Goal: Transaction & Acquisition: Purchase product/service

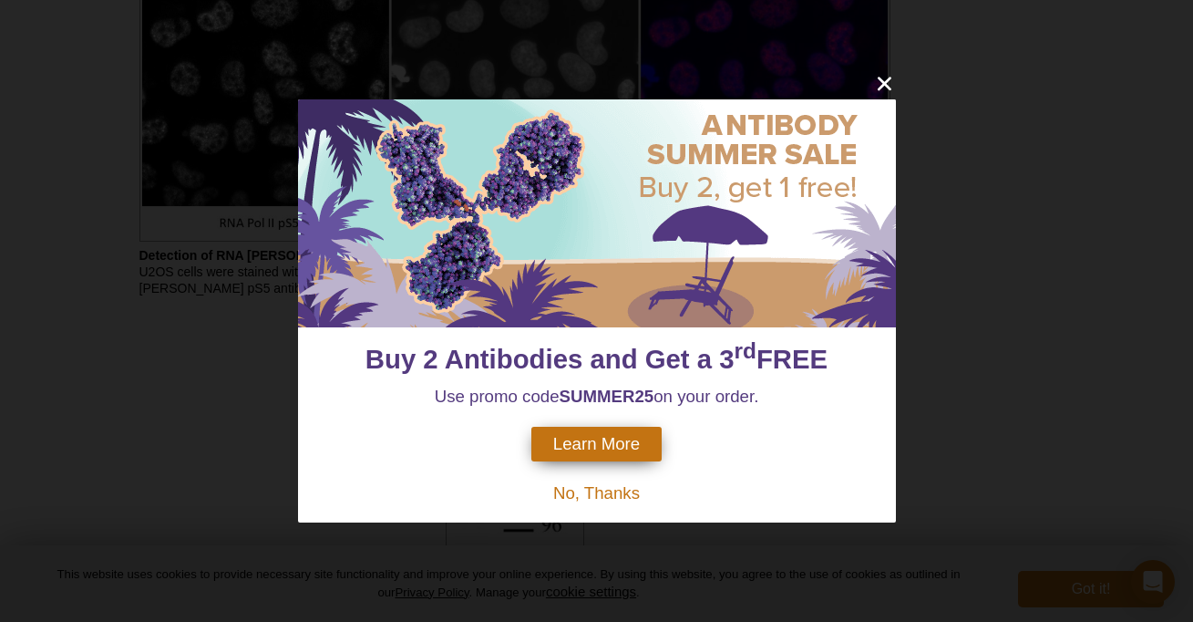
scroll to position [3005, 0]
click at [884, 88] on icon "close" at bounding box center [884, 83] width 23 height 23
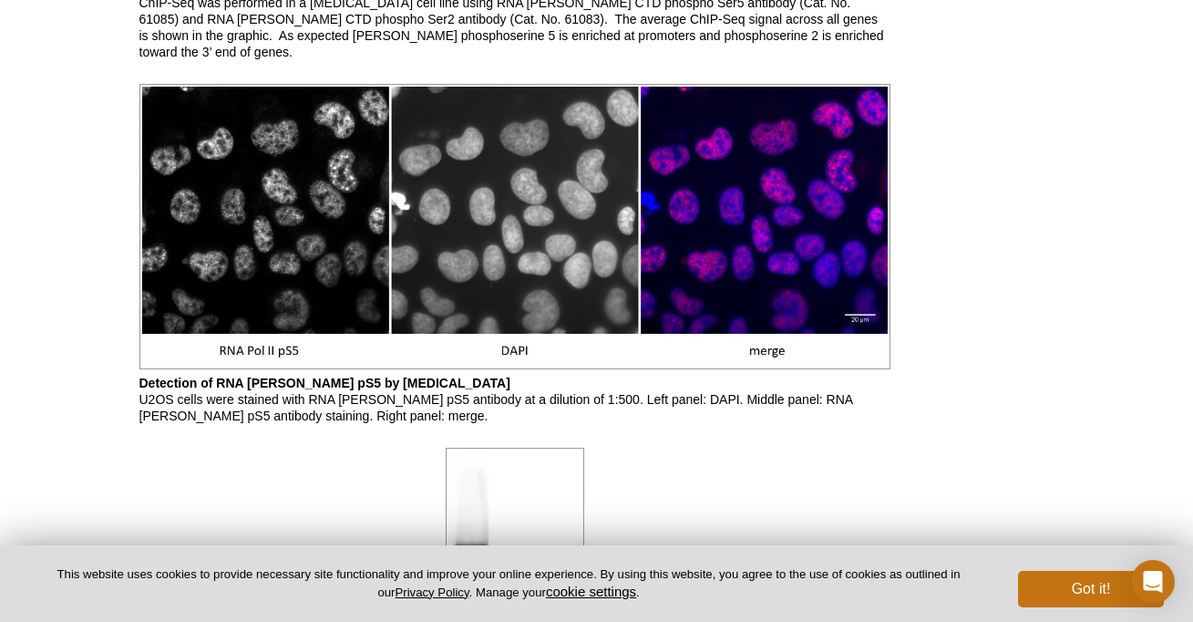
scroll to position [2656, 0]
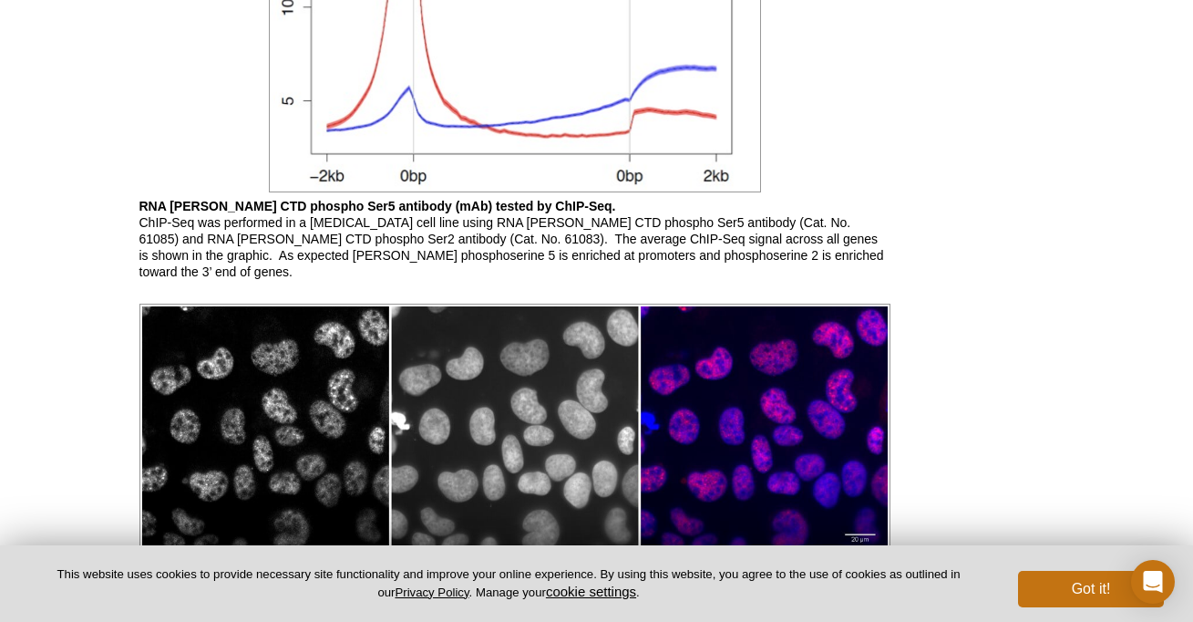
click at [290, 343] on img at bounding box center [514, 446] width 751 height 285
click at [312, 376] on img at bounding box center [514, 446] width 751 height 285
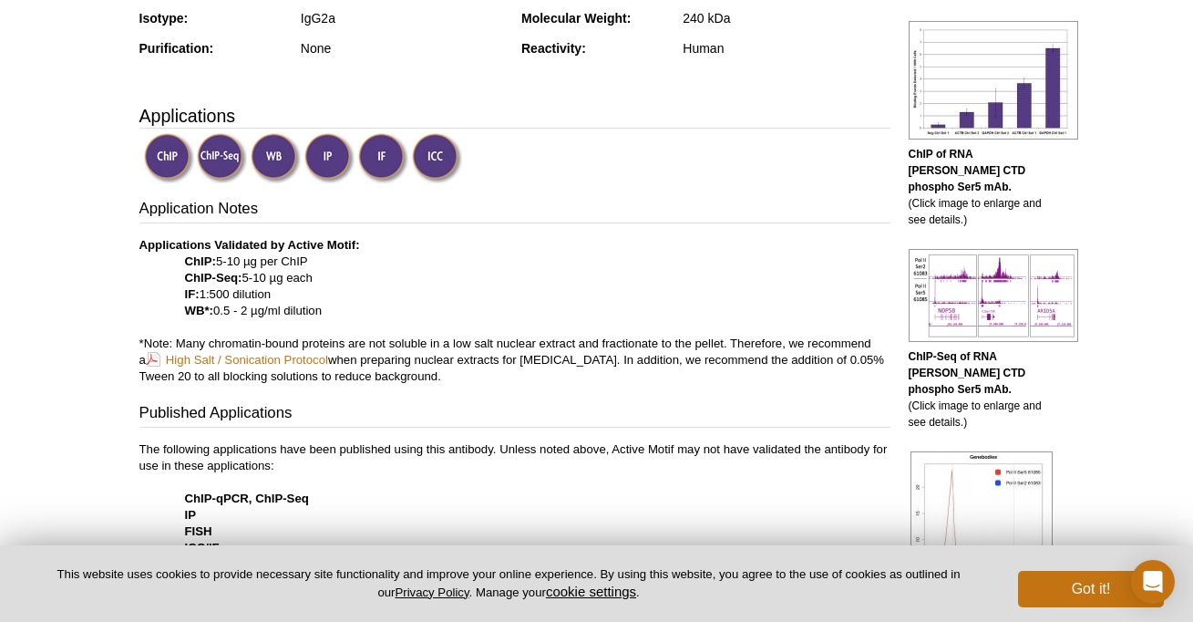
scroll to position [551, 0]
click at [1074, 586] on button "Got it!" at bounding box center [1091, 589] width 146 height 36
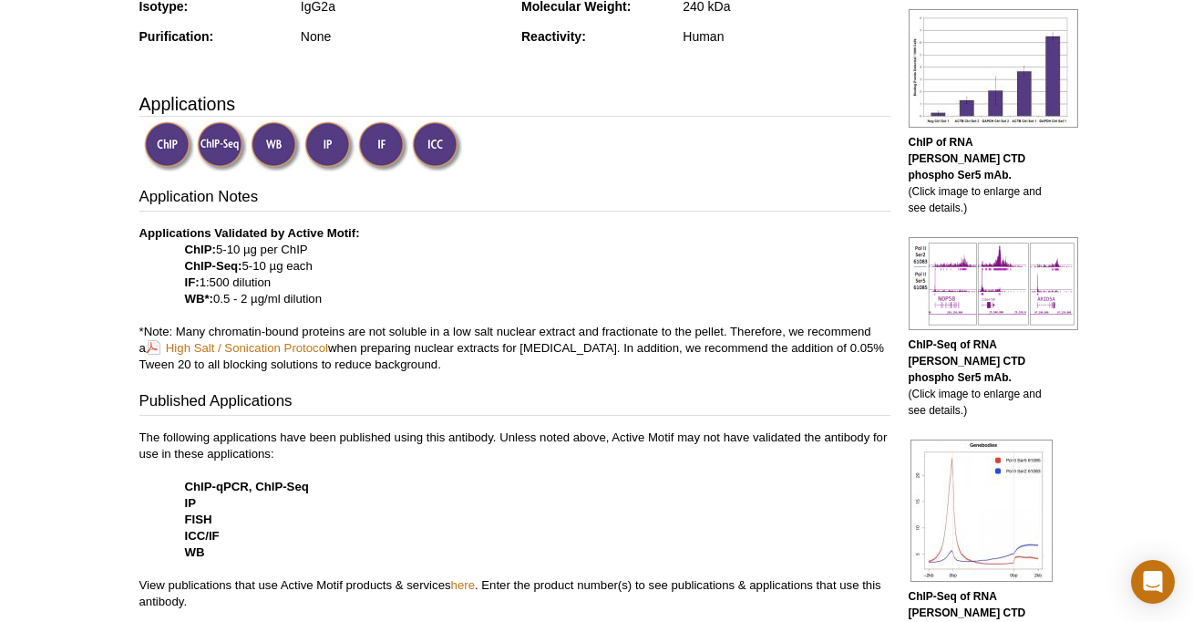
scroll to position [0, 0]
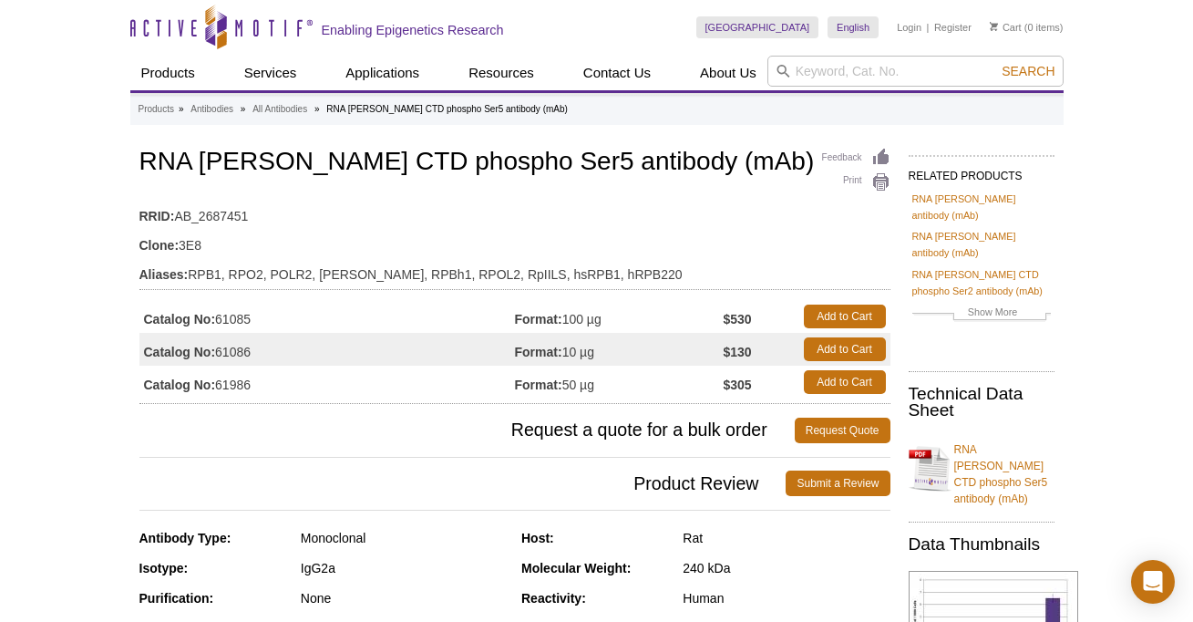
click at [594, 323] on td "Format: 100 µg" at bounding box center [619, 316] width 209 height 33
click at [581, 385] on td "Format: 50 µg" at bounding box center [619, 382] width 209 height 33
click at [573, 385] on td "Format: 50 µg" at bounding box center [619, 382] width 209 height 33
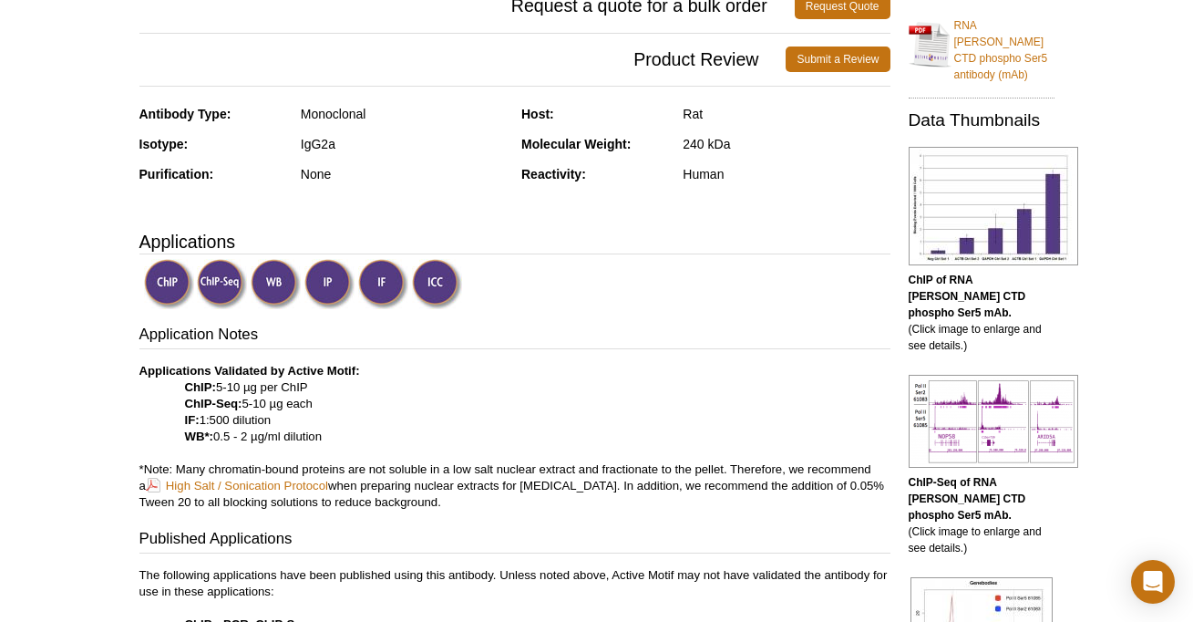
scroll to position [533, 0]
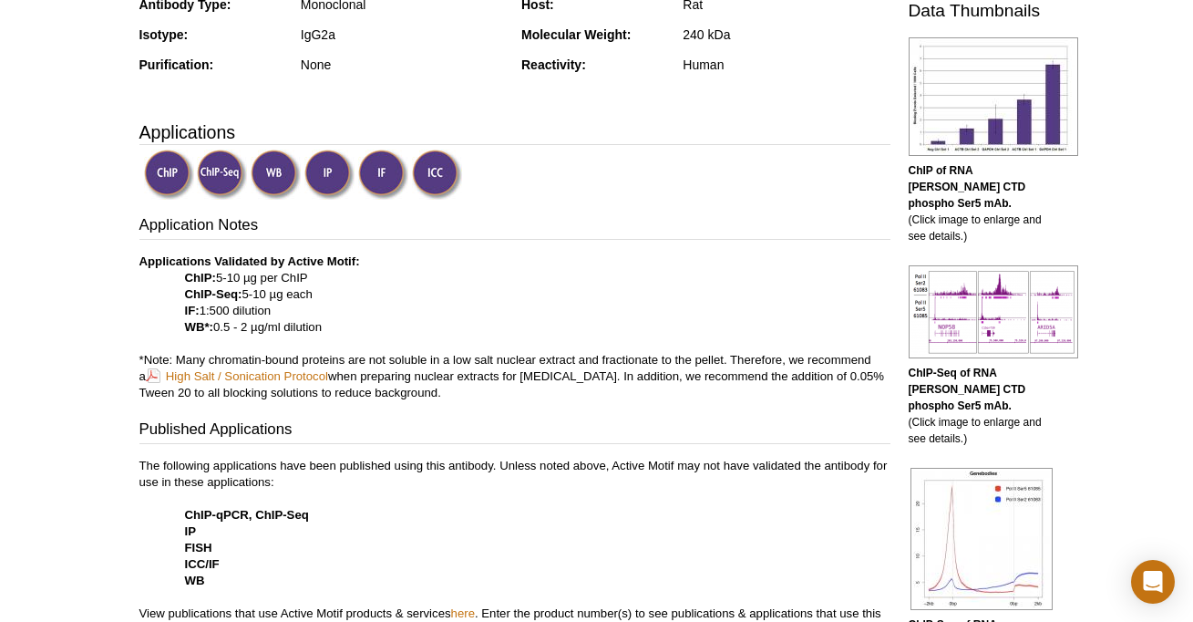
drag, startPoint x: 210, startPoint y: 309, endPoint x: 278, endPoint y: 309, distance: 68.4
click at [278, 309] on p "Applications Validated by Active Motif: ChIP: 5-10 µg per ChIP ChIP-Seq: 5-10 µ…" at bounding box center [514, 327] width 751 height 148
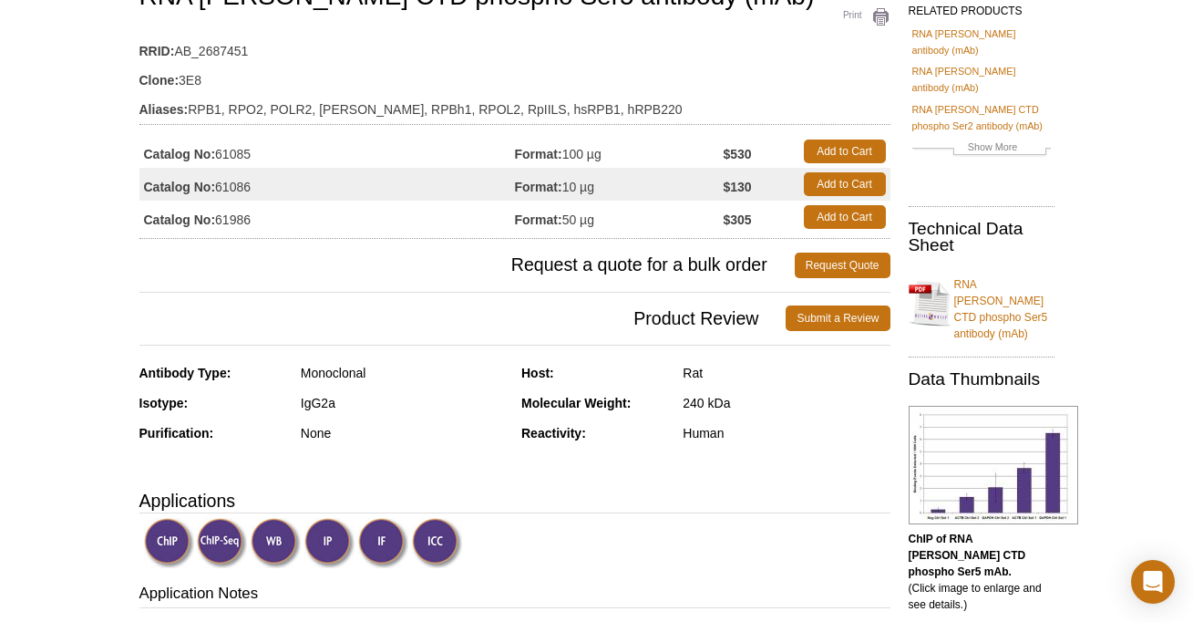
scroll to position [0, 0]
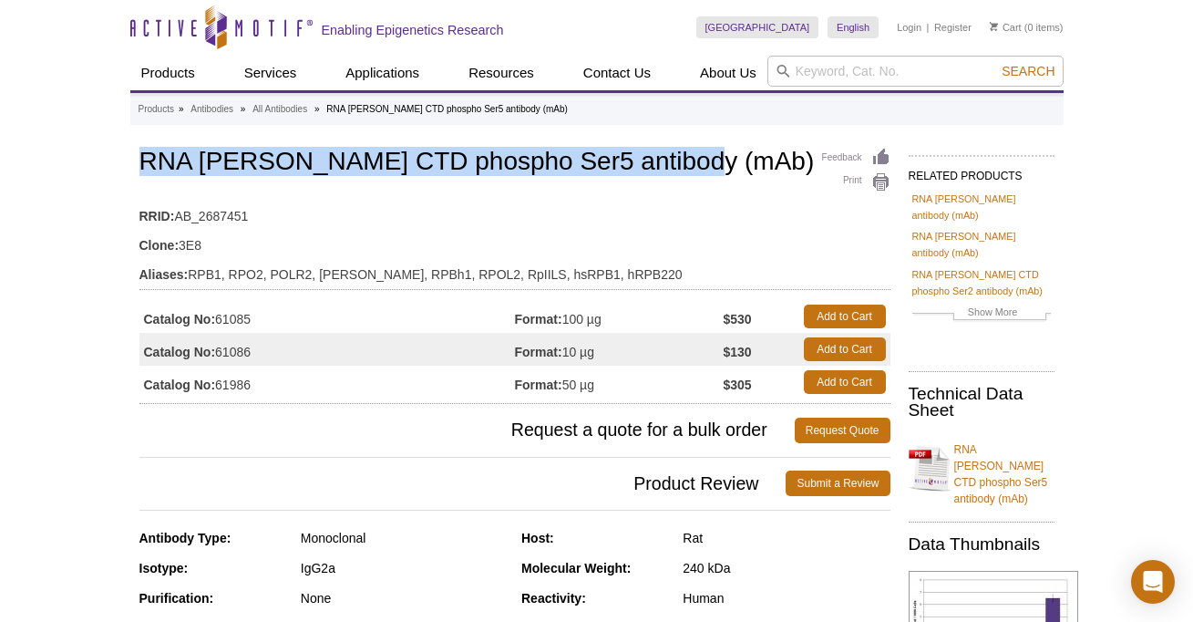
drag, startPoint x: 142, startPoint y: 161, endPoint x: 800, endPoint y: 160, distance: 658.3
click at [800, 160] on h1 "RNA pol II CTD phospho Ser5 antibody (mAb)" at bounding box center [514, 163] width 751 height 31
copy h1 "RNA pol II CTD phospho Ser5 antibody (mAb)"
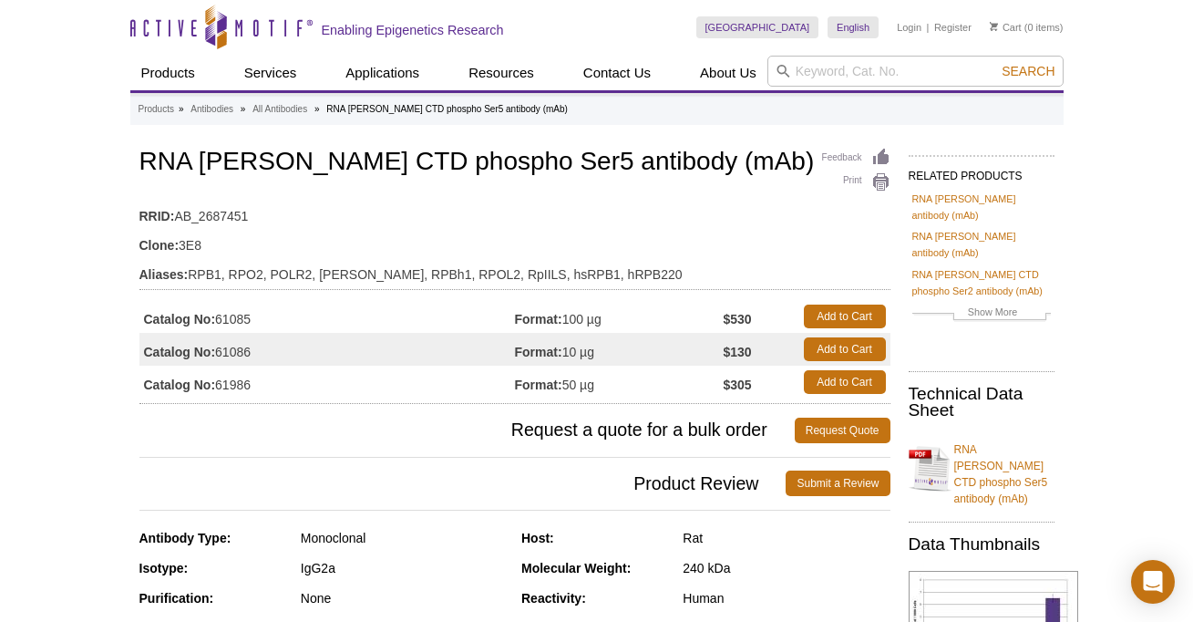
click at [289, 275] on td "Aliases: RPB1, RPO2, POLR2, POLRA, RPBh1, RPOL2, RpIILS, hsRPB1, hRPB220" at bounding box center [514, 269] width 751 height 29
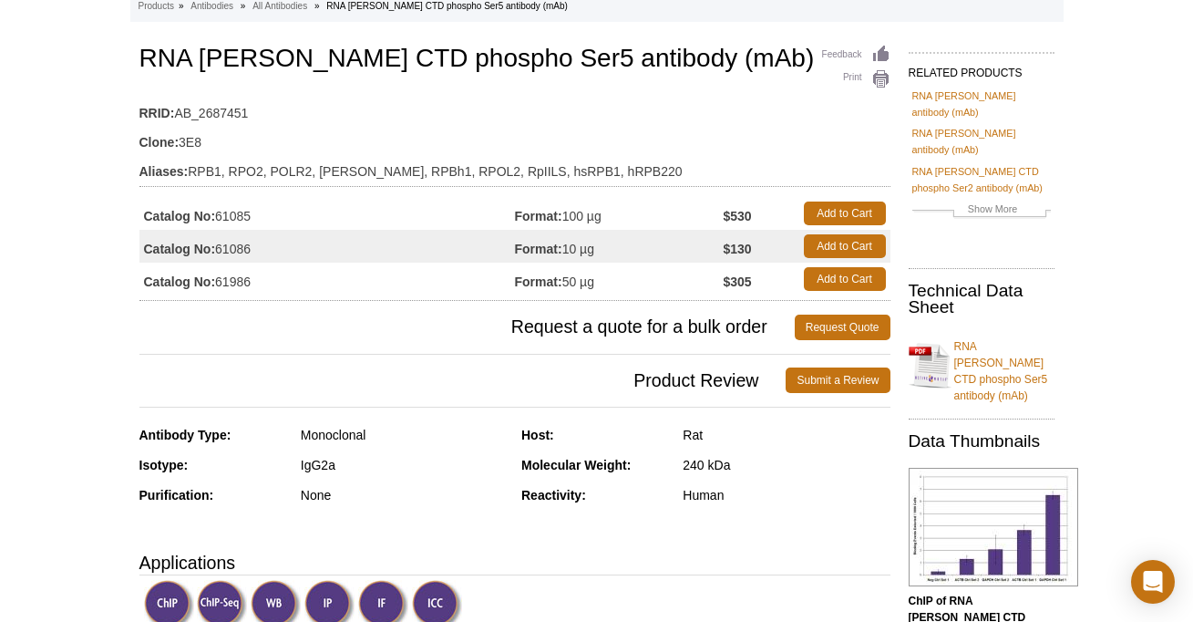
scroll to position [97, 0]
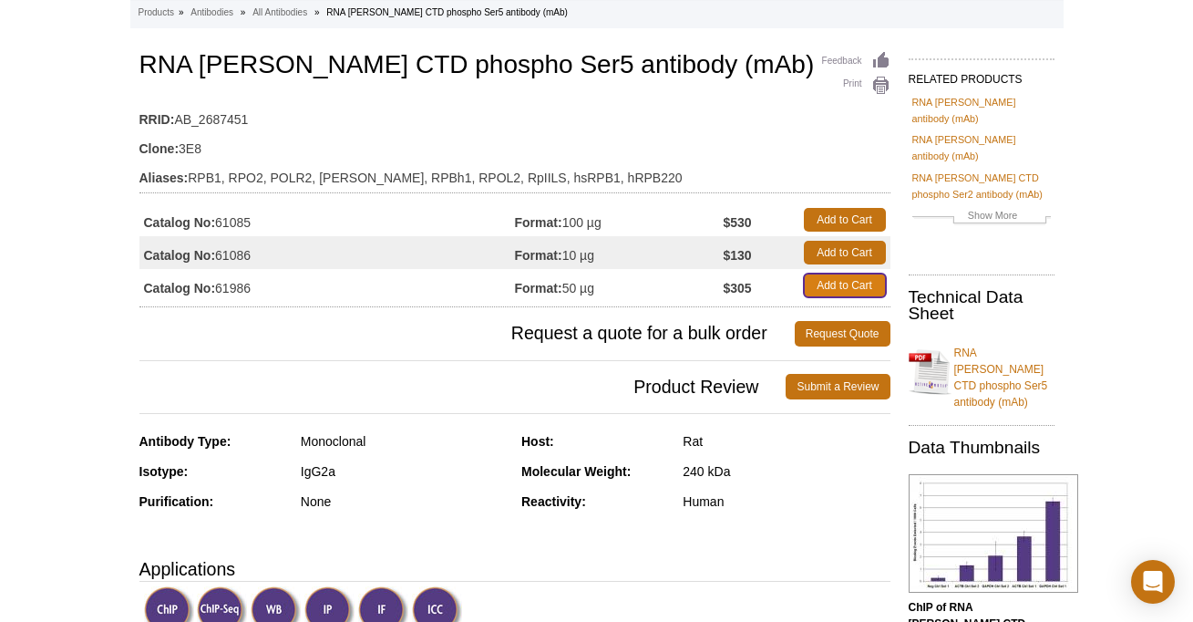
click at [833, 286] on link "Add to Cart" at bounding box center [845, 286] width 82 height 24
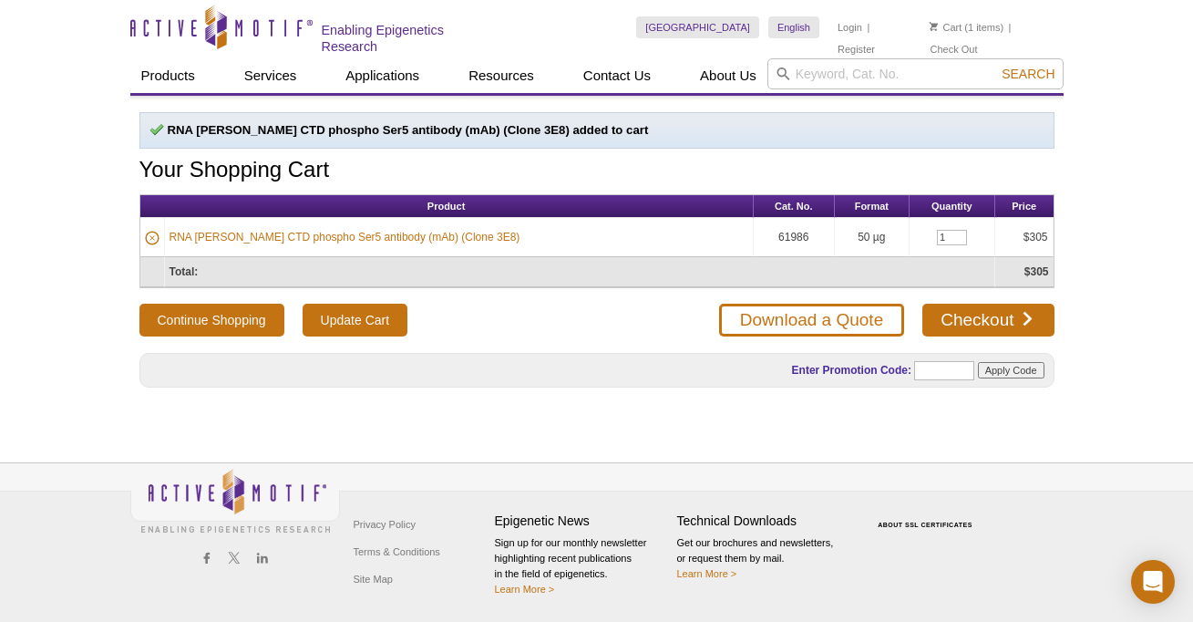
click at [764, 238] on td "61986" at bounding box center [794, 237] width 81 height 39
copy td "61986"
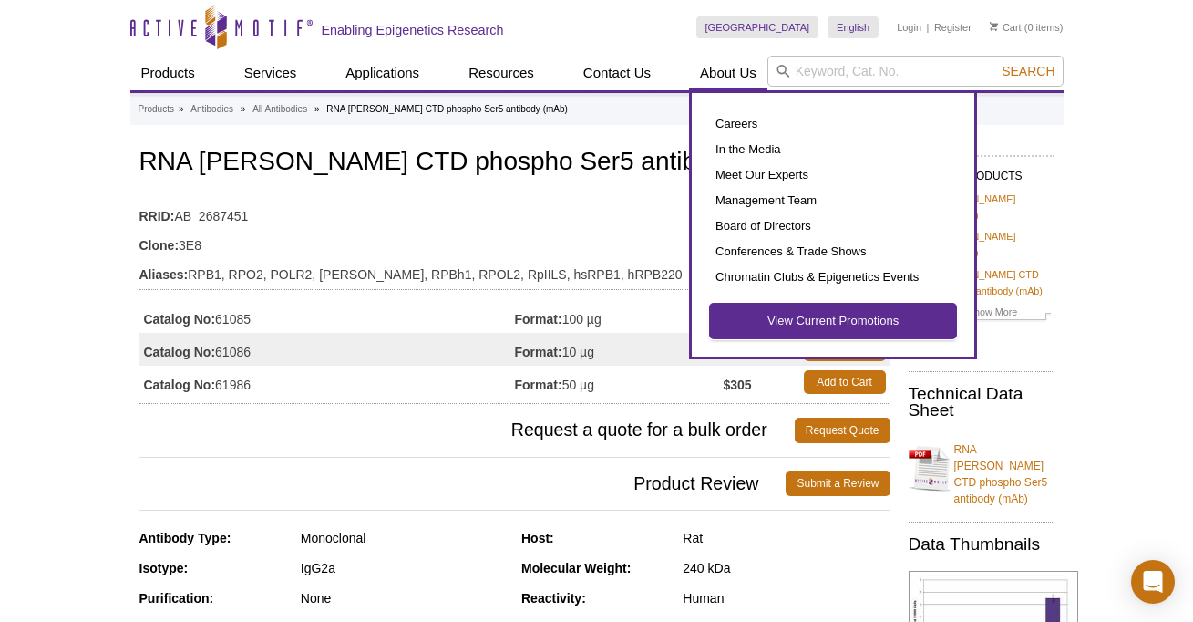
click at [768, 326] on link "View Current Promotions" at bounding box center [833, 321] width 246 height 35
